Goal: Communication & Community: Answer question/provide support

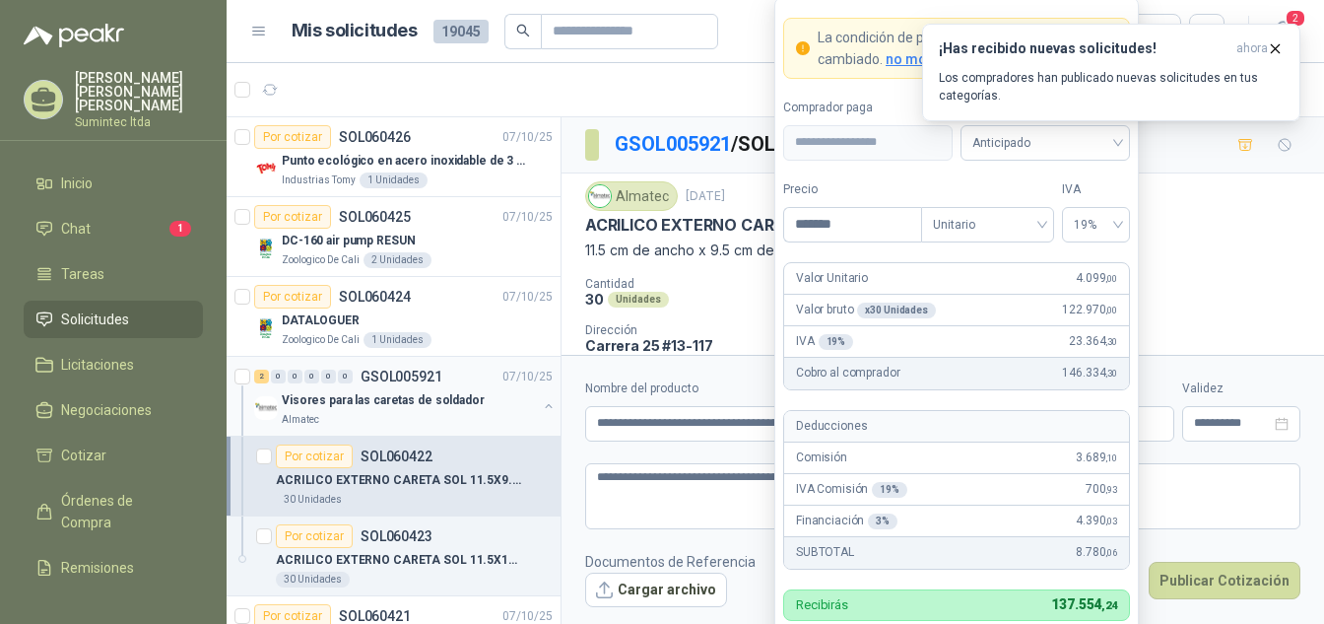
scroll to position [78, 0]
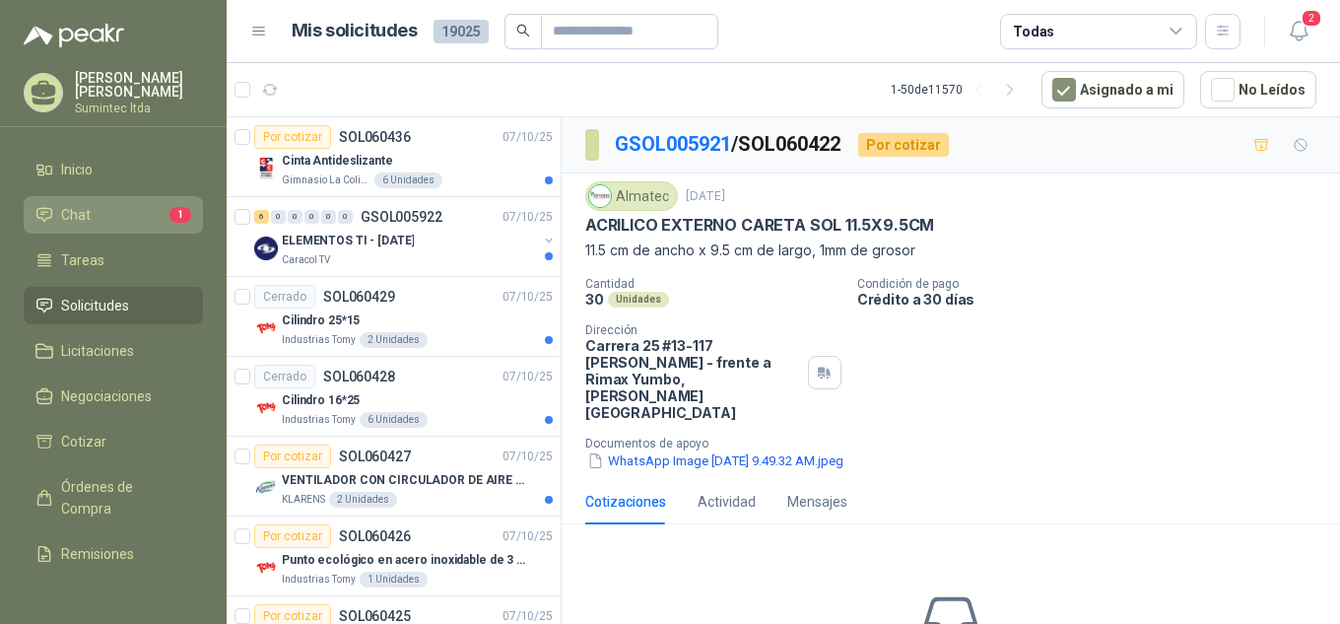
click at [116, 214] on li "Chat 1" at bounding box center [113, 215] width 156 height 22
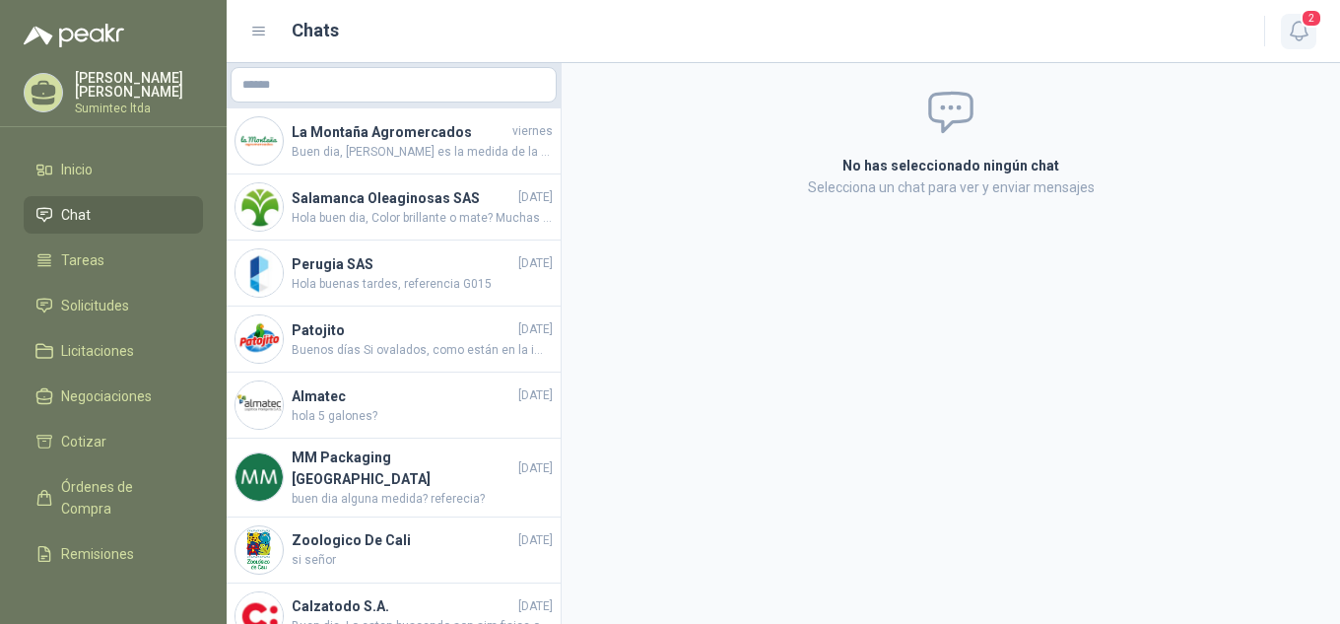
click at [1316, 17] on span "2" at bounding box center [1311, 18] width 22 height 19
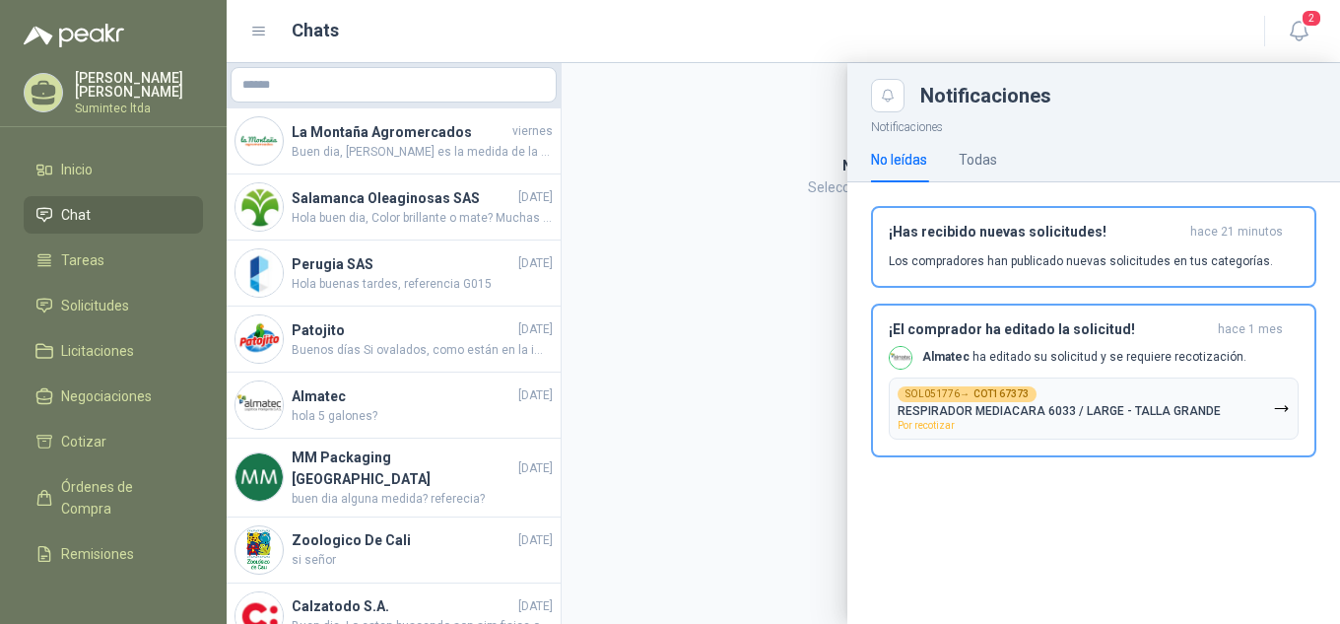
click at [371, 161] on div at bounding box center [783, 343] width 1113 height 561
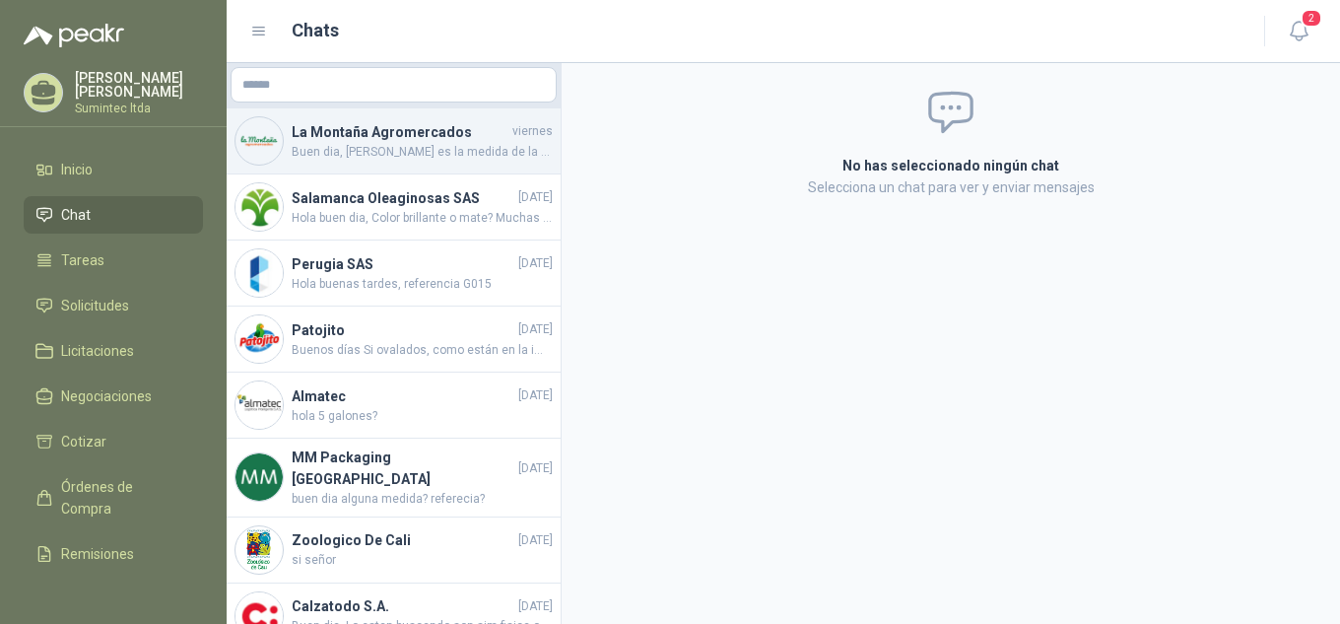
click at [417, 172] on div "La Montaña Agromercados viernes Buen dia, Esa es la medida de la bolsa? Por fav…" at bounding box center [394, 141] width 334 height 66
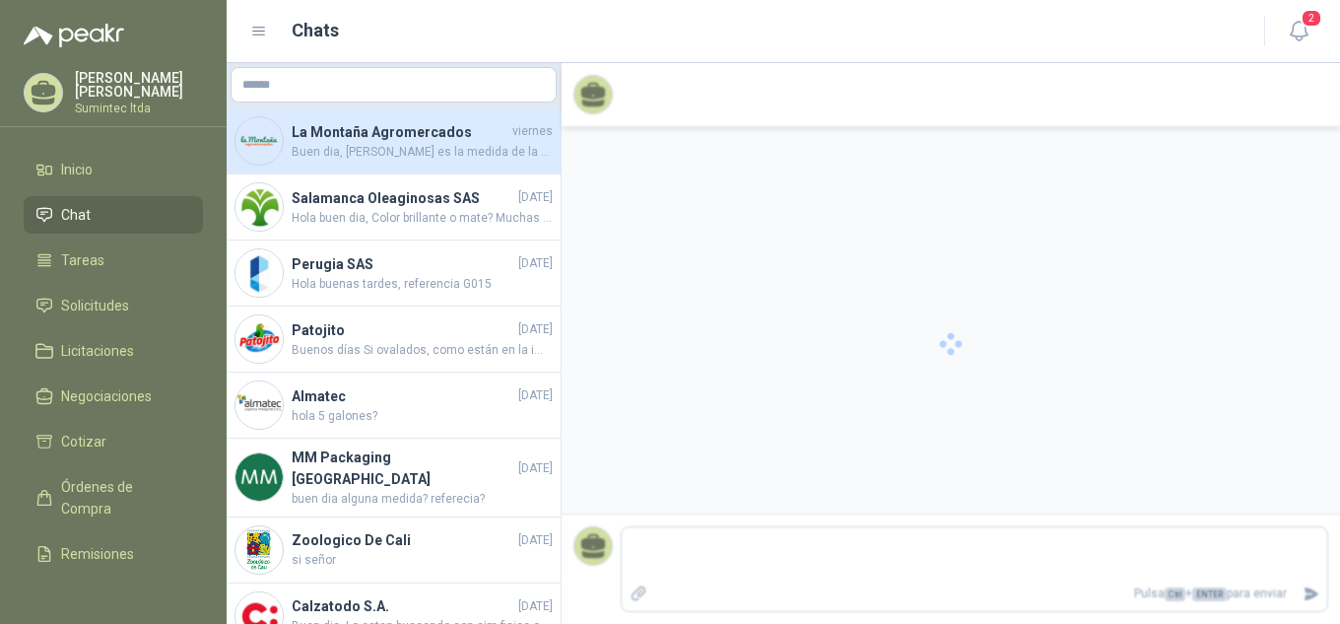
click at [410, 161] on span "Buen dia, Esa es la medida de la bolsa? Por favor me especifican bien la medida…" at bounding box center [422, 152] width 261 height 19
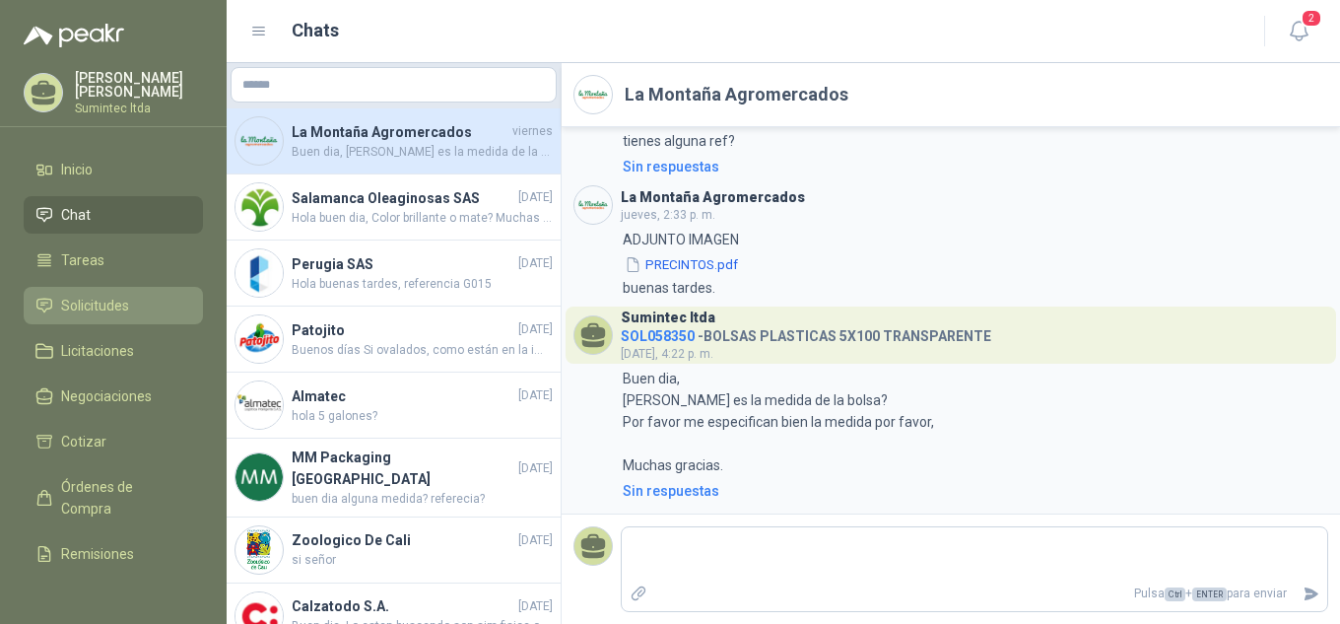
click at [123, 302] on span "Solicitudes" at bounding box center [95, 306] width 68 height 22
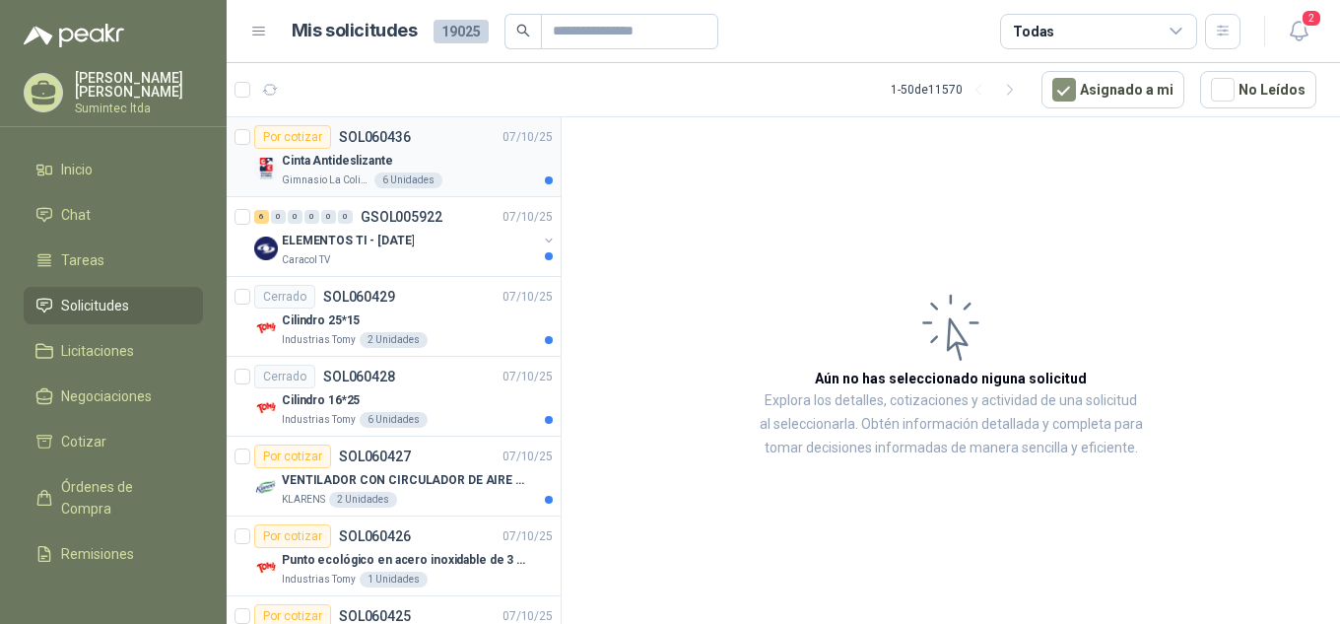
click at [465, 167] on div "Cinta Antideslizante" at bounding box center [417, 161] width 271 height 24
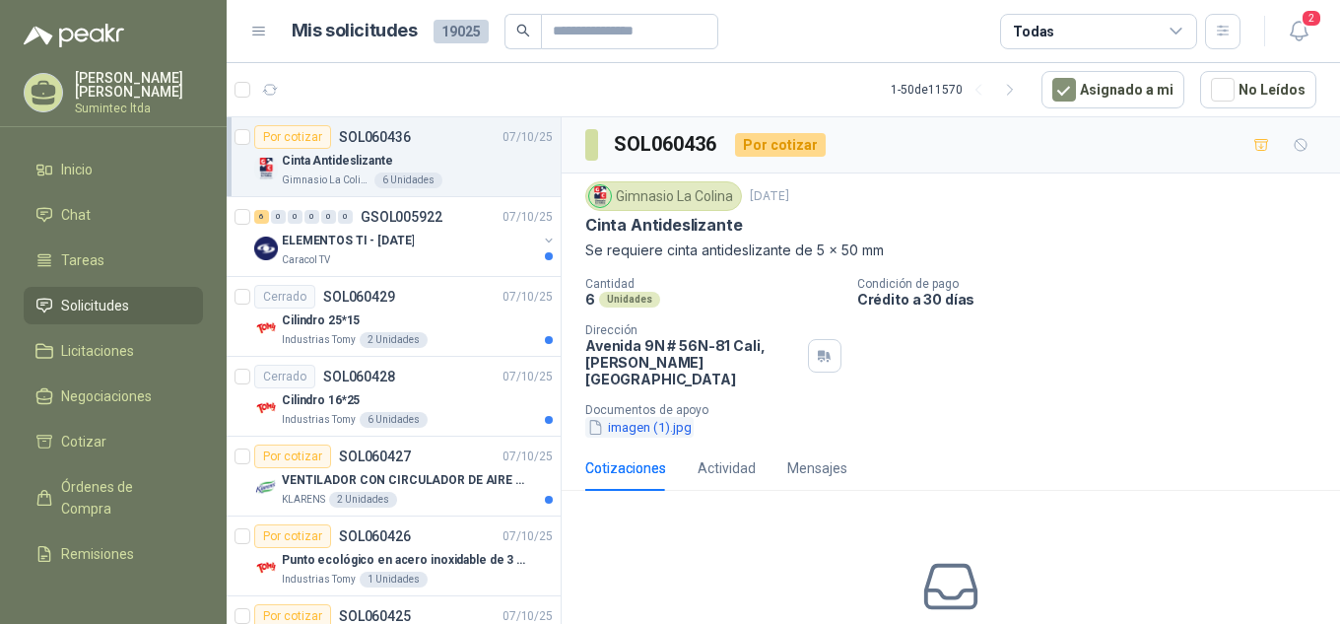
click at [647, 417] on button "imagen (1).jpg" at bounding box center [639, 427] width 108 height 21
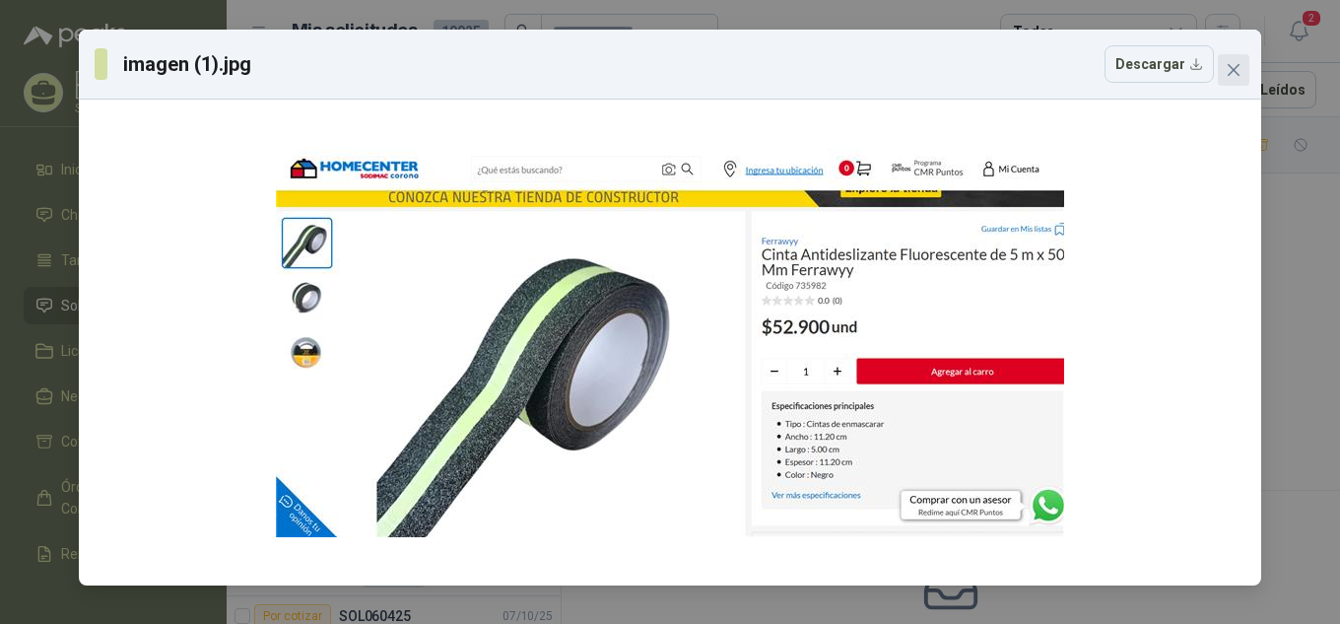
click at [1235, 66] on icon "close" at bounding box center [1234, 70] width 16 height 16
